Goal: Find specific page/section: Find specific page/section

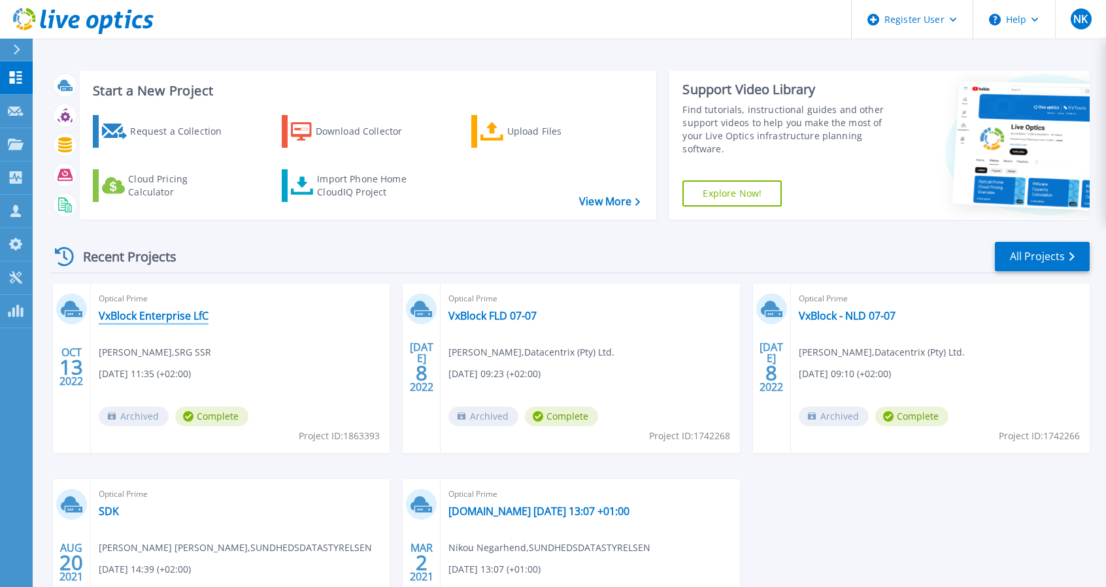
scroll to position [131, 0]
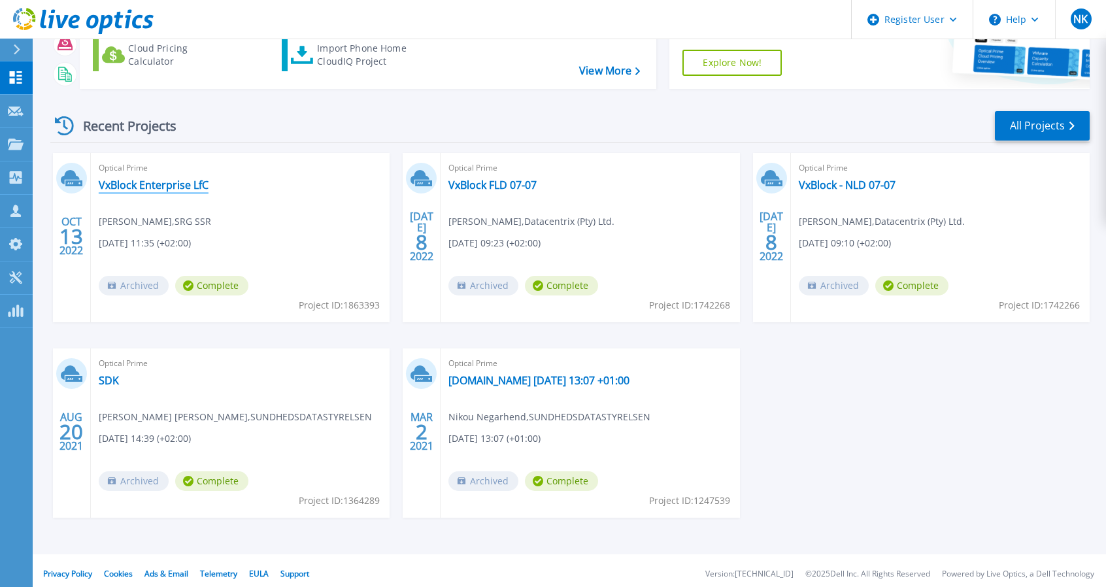
click at [143, 180] on link "VxBlock Enterprise LfC" at bounding box center [154, 185] width 110 height 13
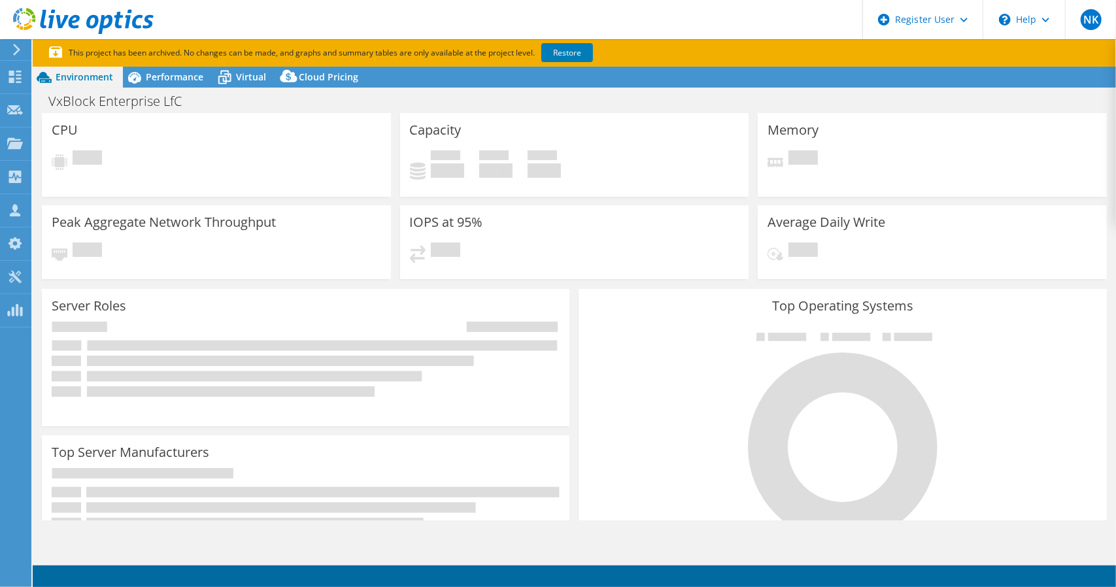
select select "EUFrankfurt"
select select "USD"
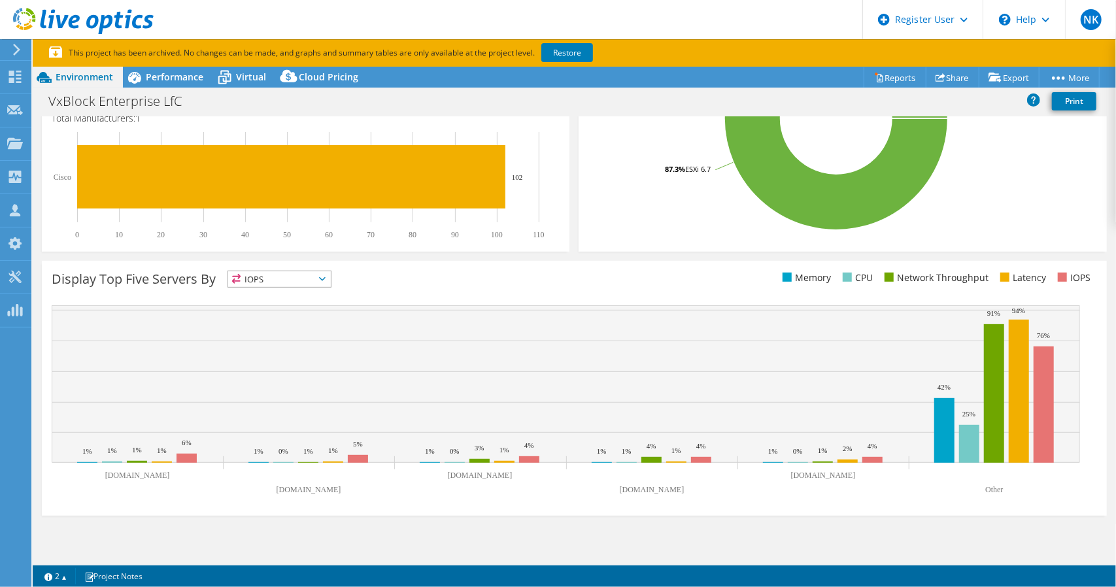
scroll to position [92, 0]
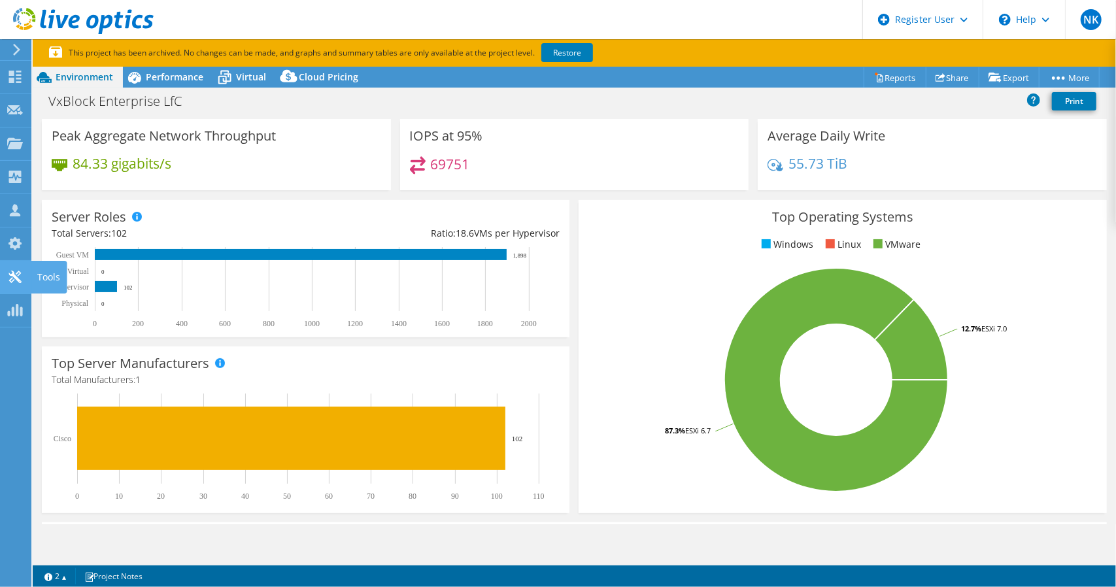
click at [9, 283] on div at bounding box center [15, 278] width 16 height 14
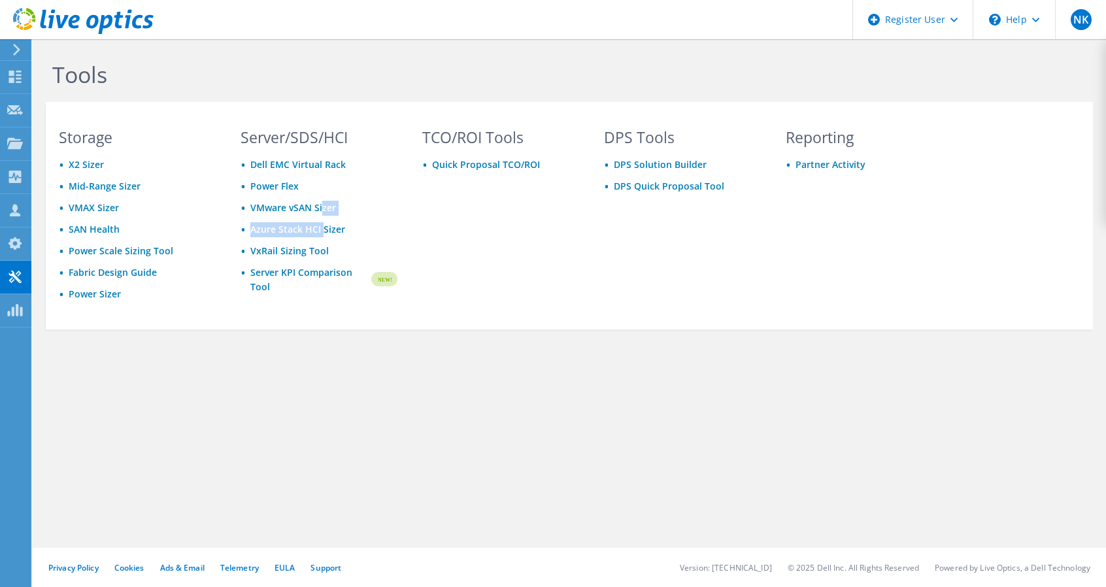
drag, startPoint x: 288, startPoint y: 210, endPoint x: 321, endPoint y: 219, distance: 34.6
click at [321, 216] on ul "Dell EMC Virtual Rack Power Flex VMware vSAN Sizer Azure Stack HCI Sizer VxRail…" at bounding box center [319, 226] width 157 height 137
click at [451, 354] on div "Tools Storage X2 Sizer Mid-Range Sizer VMAX Sizer SAN Health Power Scale Sizing…" at bounding box center [570, 223] width 1074 height 369
